Goal: Task Accomplishment & Management: Complete application form

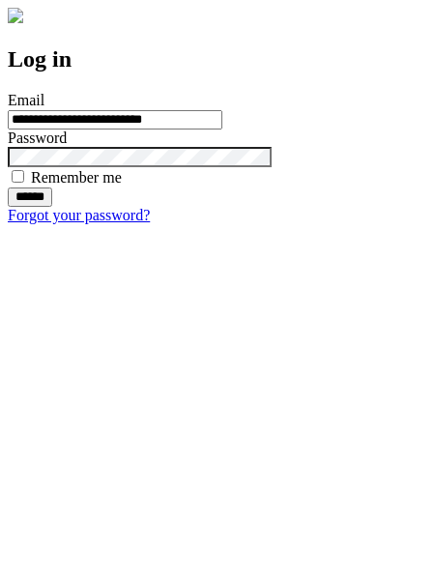
type input "**********"
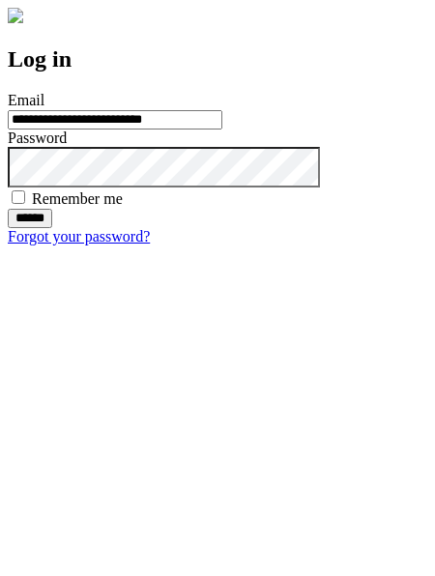
click at [52, 228] on input "******" at bounding box center [30, 218] width 44 height 19
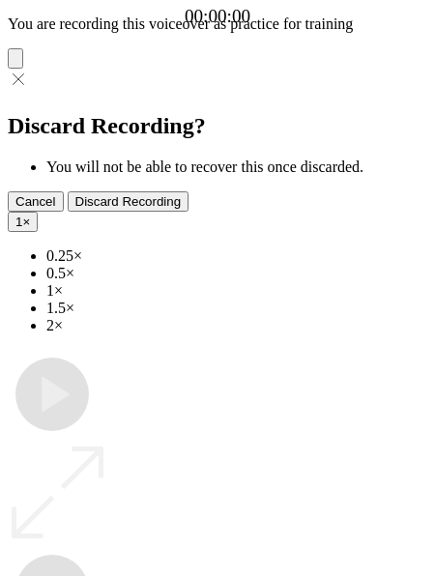
type input "**********"
